Goal: Information Seeking & Learning: Learn about a topic

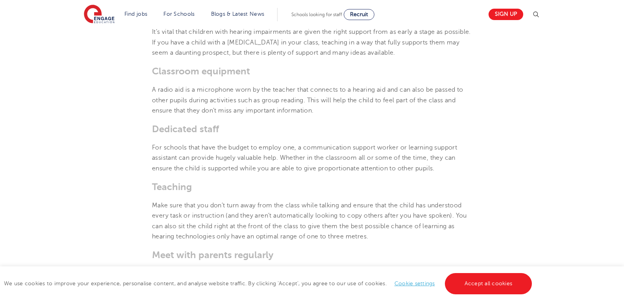
scroll to position [1075, 0]
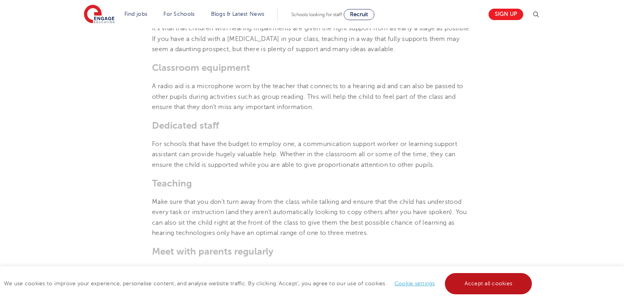
click at [464, 284] on link "Accept all cookies" at bounding box center [488, 283] width 87 height 21
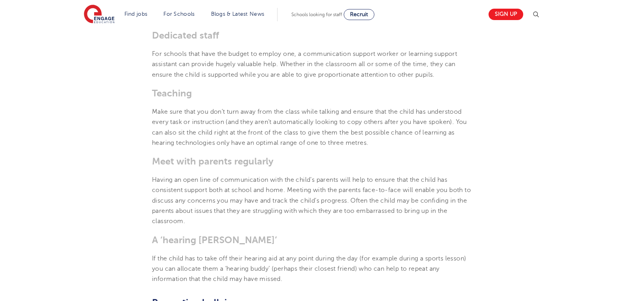
scroll to position [1158, 0]
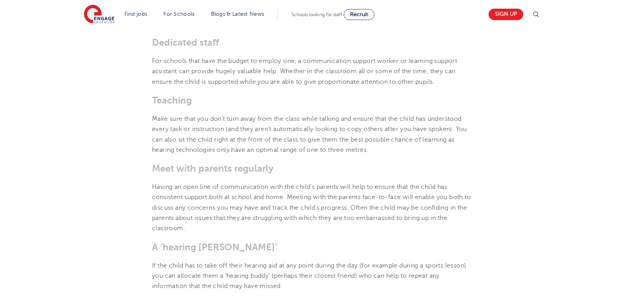
scroll to position [1158, 0]
drag, startPoint x: 624, startPoint y: 145, endPoint x: 628, endPoint y: 158, distance: 13.6
click at [624, 158] on html "Find jobs All vacancies We have one of the UK's largest database. and with hund…" at bounding box center [312, 169] width 624 height 2655
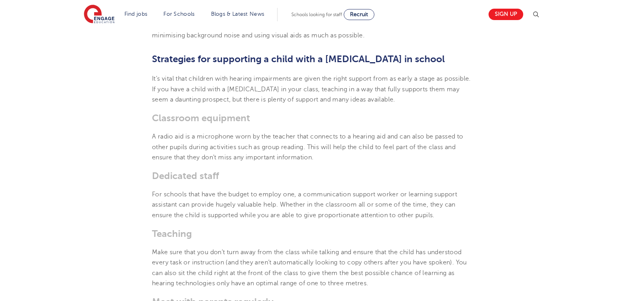
scroll to position [1028, 0]
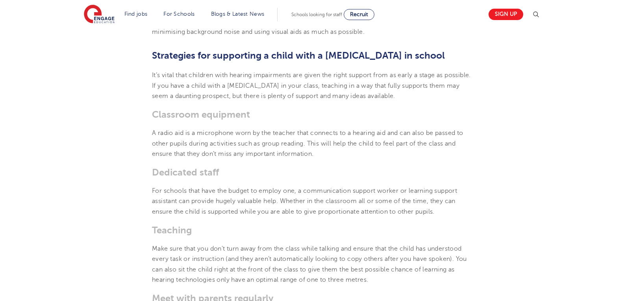
click at [261, 234] on h3 "Teaching" at bounding box center [312, 230] width 320 height 11
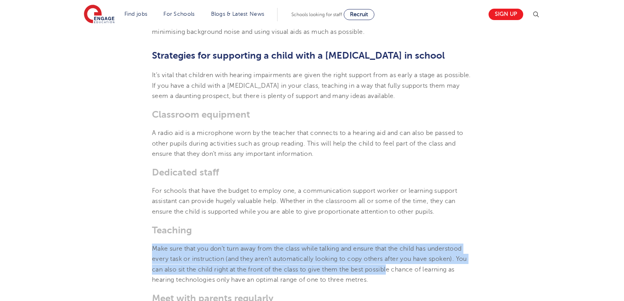
drag, startPoint x: 261, startPoint y: 234, endPoint x: 394, endPoint y: 267, distance: 136.4
click at [394, 267] on section "3rd May 2024 How to support a child with a hearing impairment in school Going t…" at bounding box center [312, 166] width 478 height 1955
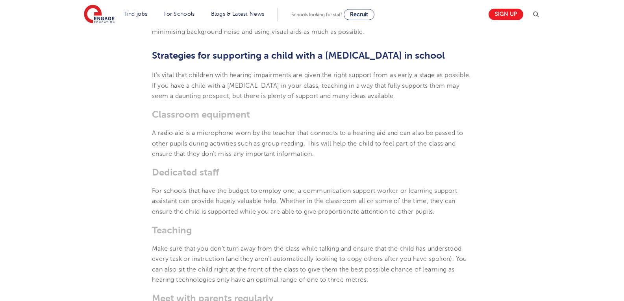
click at [425, 286] on section "3rd May 2024 How to support a child with a hearing impairment in school Going t…" at bounding box center [312, 166] width 478 height 1955
